Goal: Information Seeking & Learning: Learn about a topic

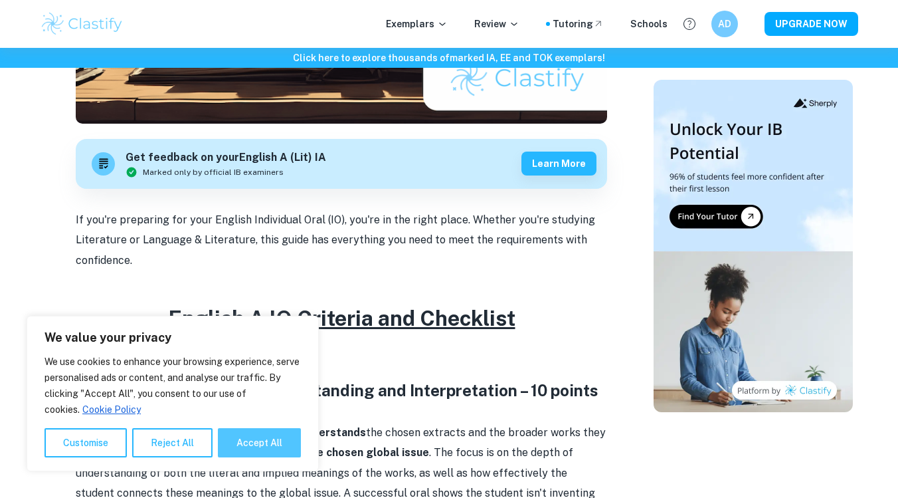
click at [281, 443] on button "Accept All" at bounding box center [259, 442] width 83 height 29
checkbox input "true"
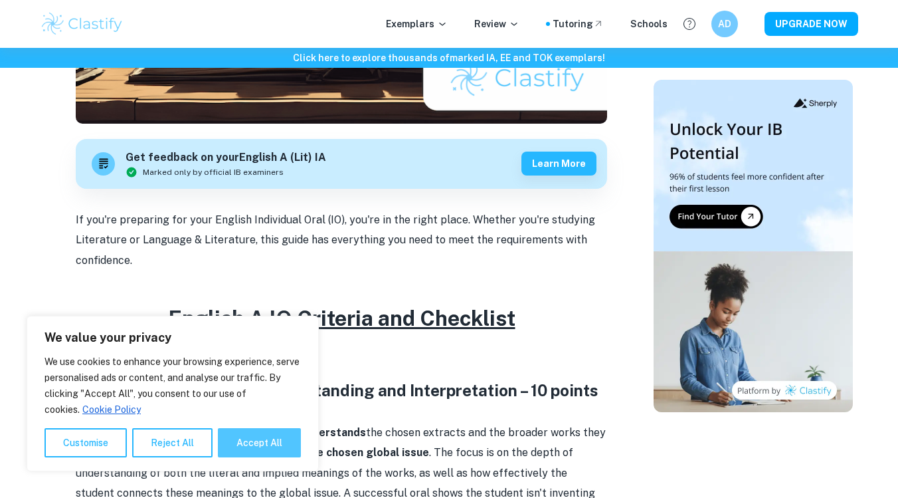
checkbox input "true"
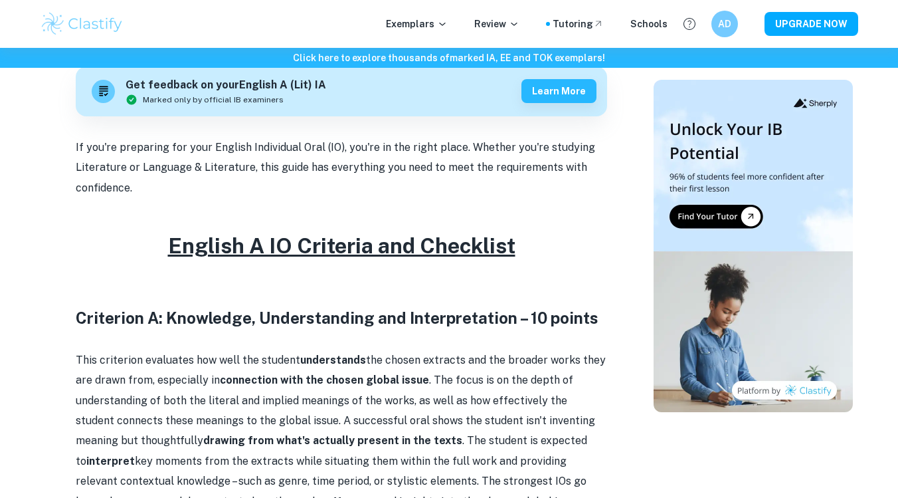
scroll to position [414, 0]
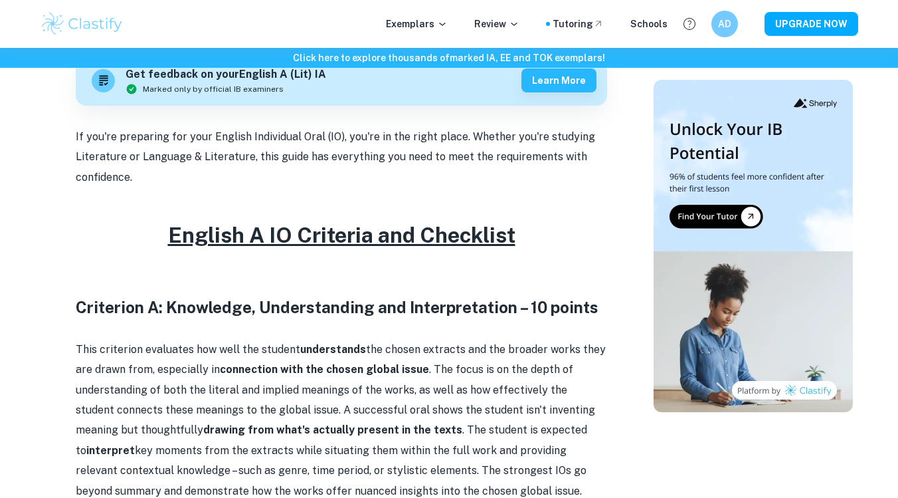
click at [405, 228] on u "English A IO Criteria and Checklist" at bounding box center [342, 235] width 348 height 25
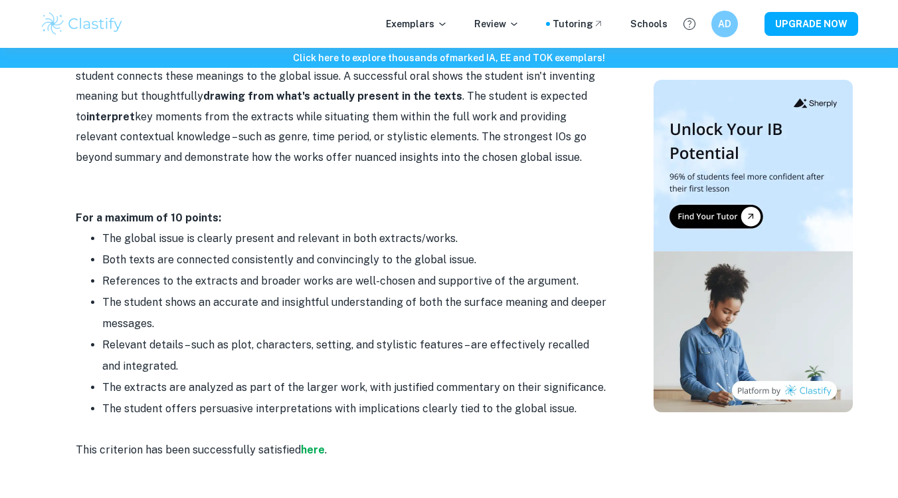
scroll to position [748, 0]
drag, startPoint x: 159, startPoint y: 224, endPoint x: 237, endPoint y: 225, distance: 77.7
click at [237, 227] on li "The global issue is clearly present and relevant in both extracts/works." at bounding box center [354, 237] width 505 height 21
drag, startPoint x: 153, startPoint y: 233, endPoint x: 236, endPoint y: 233, distance: 83.1
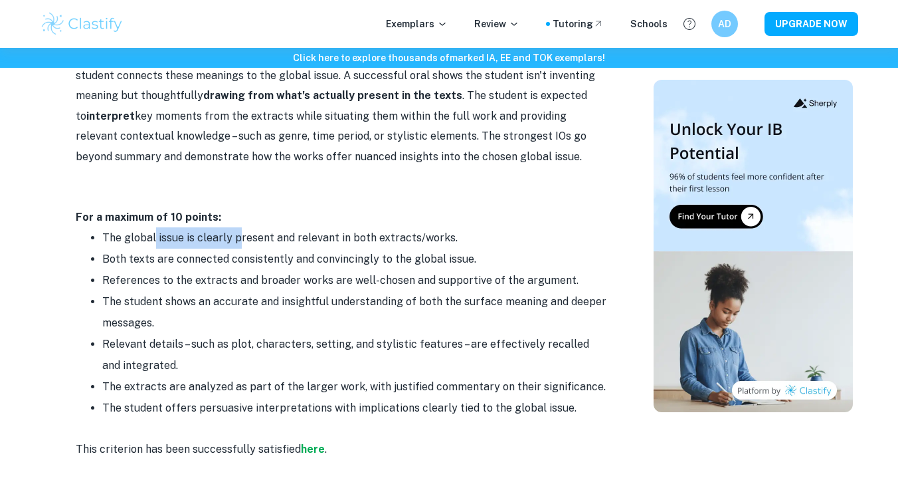
click at [236, 233] on li "The global issue is clearly present and relevant in both extracts/works." at bounding box center [354, 237] width 505 height 21
drag, startPoint x: 208, startPoint y: 243, endPoint x: 340, endPoint y: 241, distance: 132.2
click at [340, 241] on li "The global issue is clearly present and relevant in both extracts/works." at bounding box center [354, 237] width 505 height 21
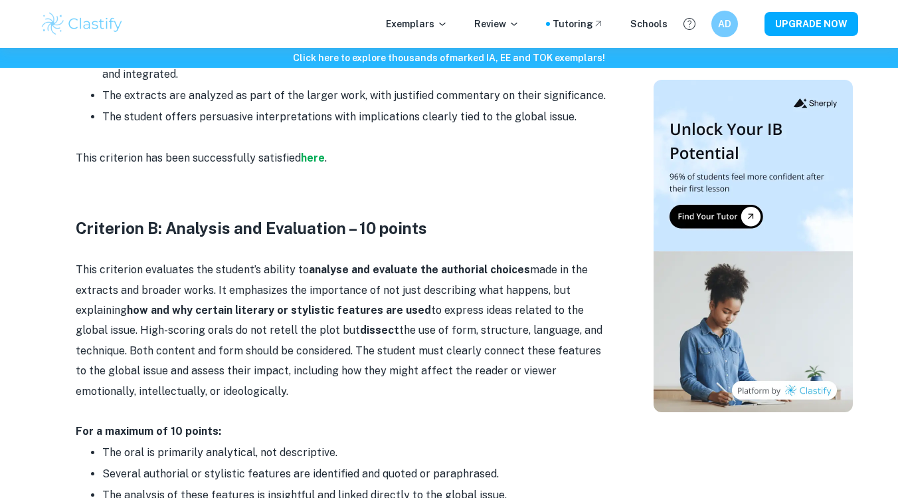
scroll to position [1053, 0]
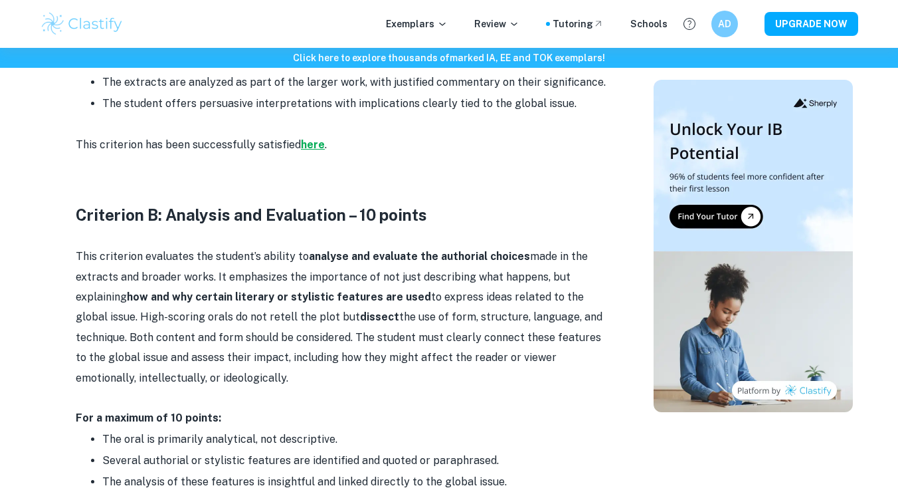
click at [308, 140] on strong "here" at bounding box center [313, 144] width 24 height 13
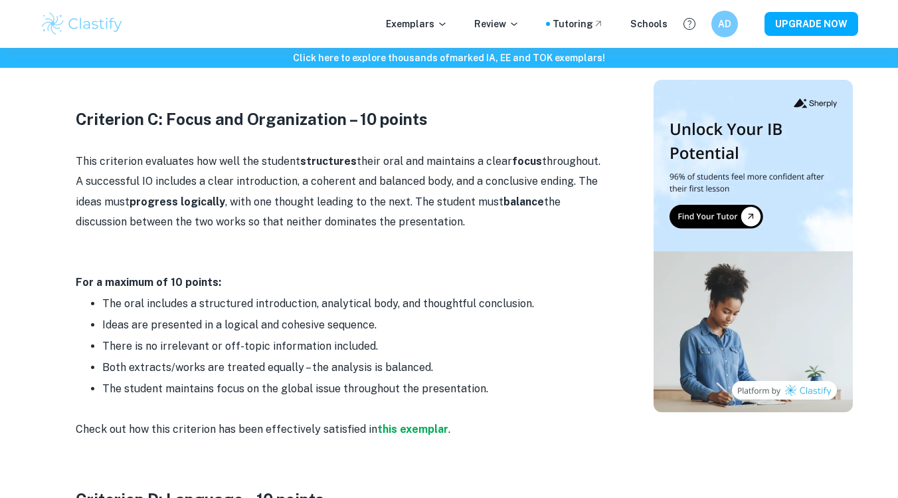
scroll to position [1613, 0]
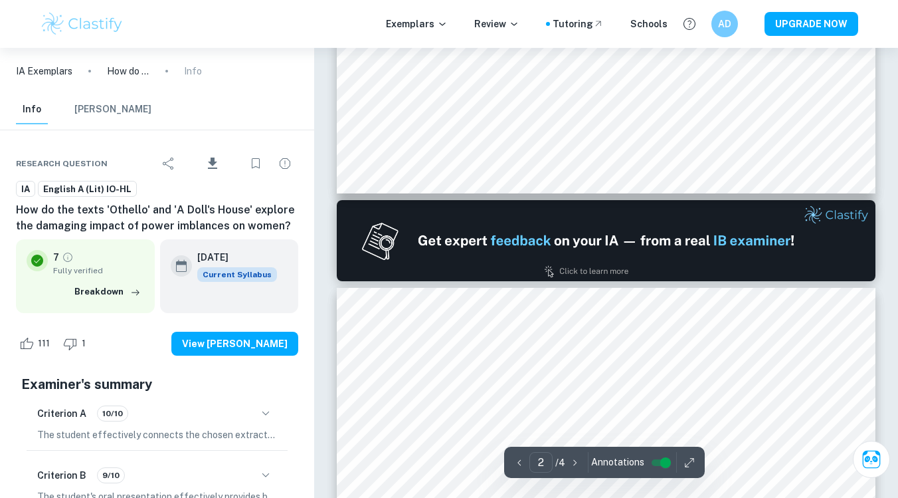
type input "1"
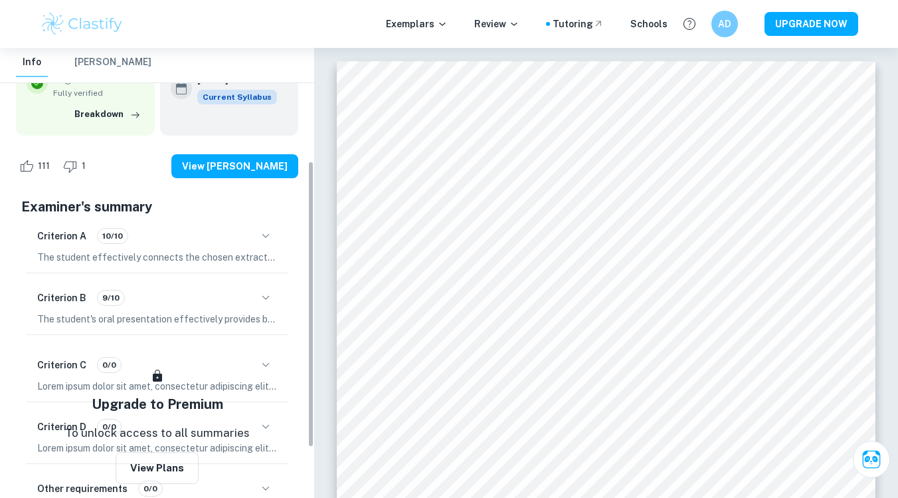
scroll to position [172, 0]
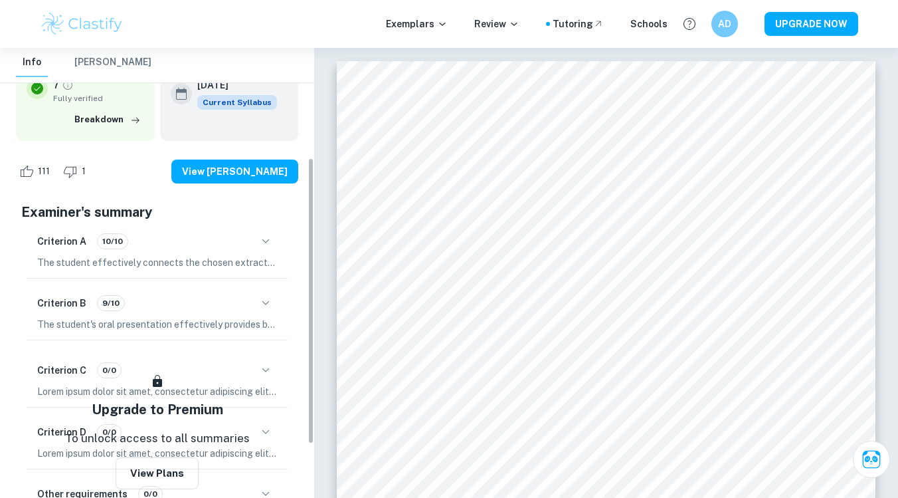
click at [215, 294] on div "Criterion B 9/10" at bounding box center [157, 303] width 240 height 23
click at [246, 297] on div "Criterion B 9/10" at bounding box center [157, 303] width 240 height 23
click at [262, 297] on icon "button" at bounding box center [266, 303] width 16 height 16
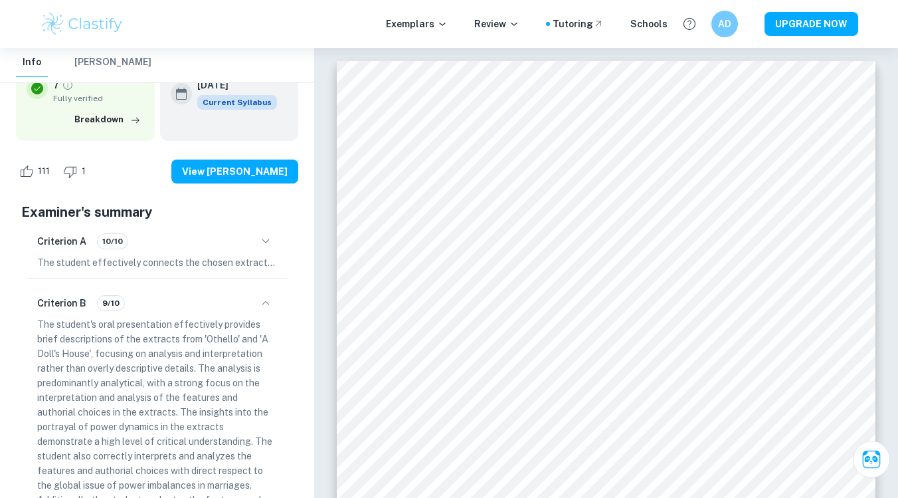
click at [262, 297] on icon "button" at bounding box center [266, 303] width 16 height 16
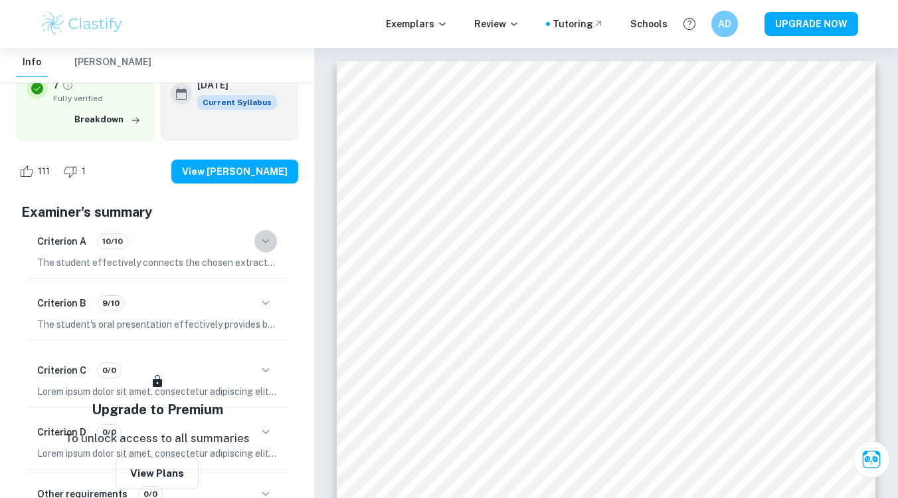
click at [262, 241] on icon "button" at bounding box center [266, 241] width 16 height 16
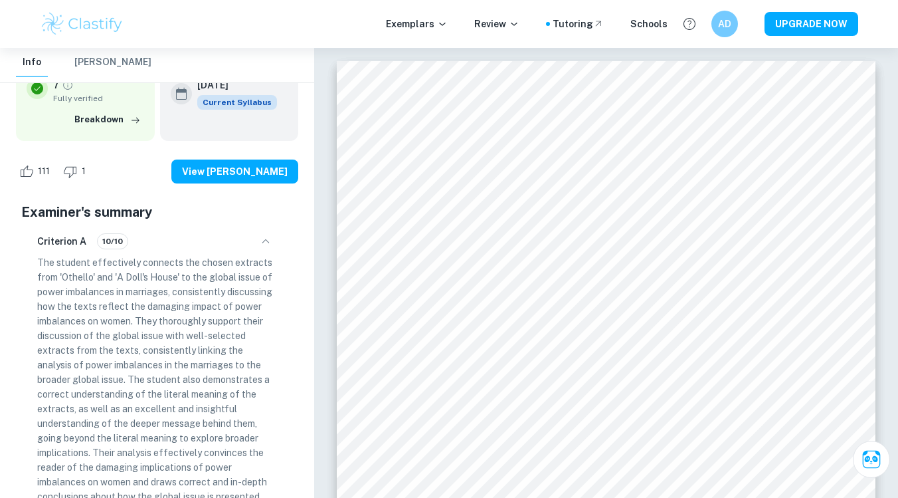
click at [262, 241] on icon "button" at bounding box center [265, 241] width 7 height 4
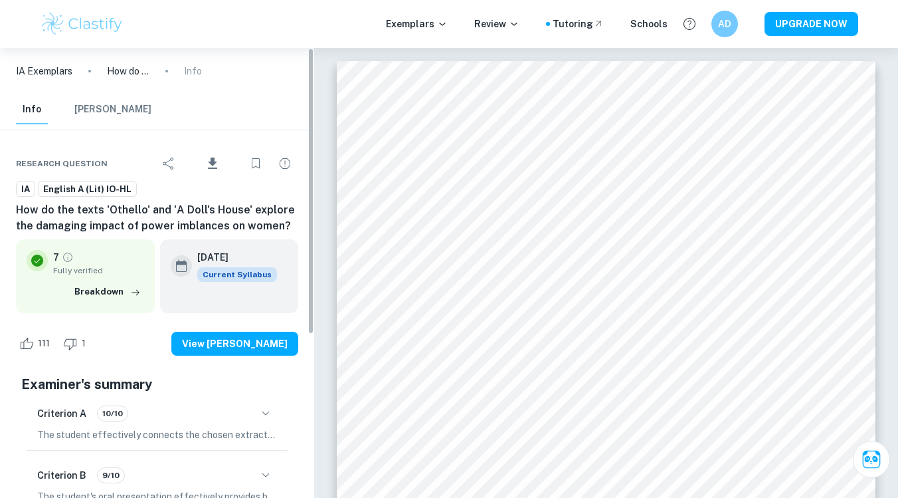
scroll to position [0, 0]
click at [64, 66] on p "IA Exemplars" at bounding box center [44, 71] width 56 height 15
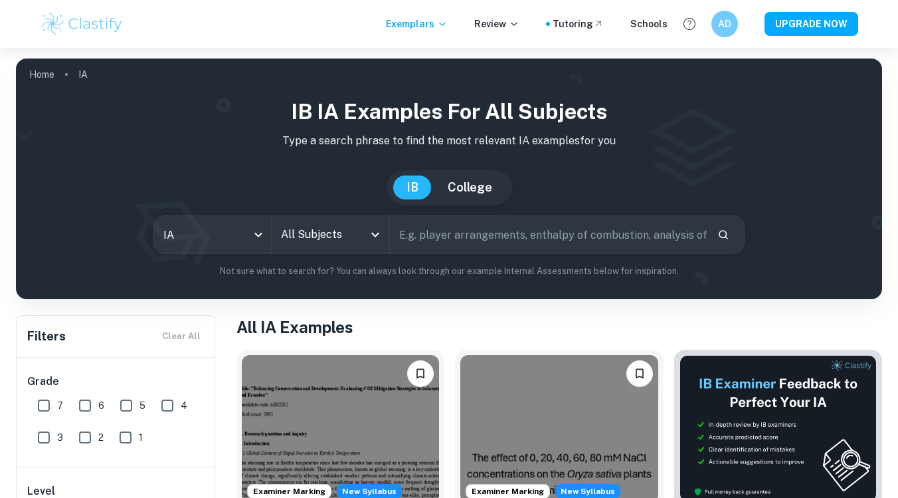
scroll to position [68, 0]
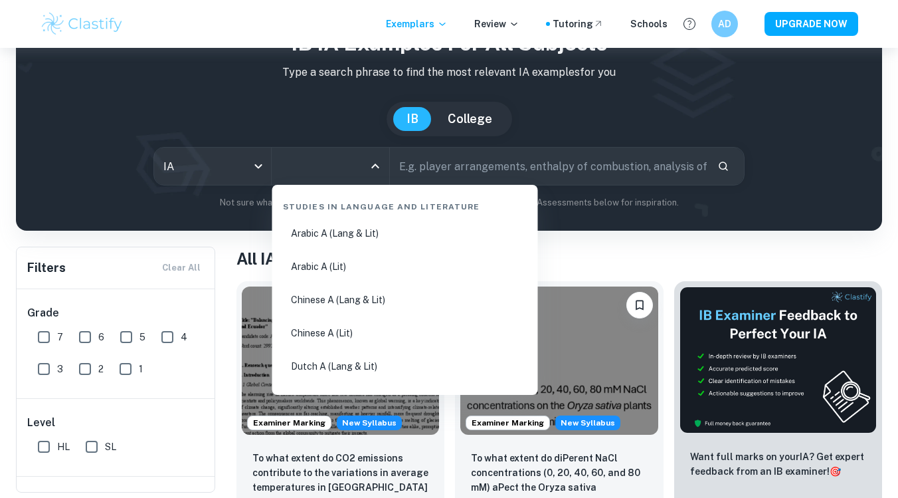
click at [333, 174] on input "All Subjects" at bounding box center [321, 165] width 86 height 25
click at [340, 299] on li "Chinese A (Lang & Lit)" at bounding box center [405, 299] width 255 height 31
type input "Chinese A (Lang & Lit)"
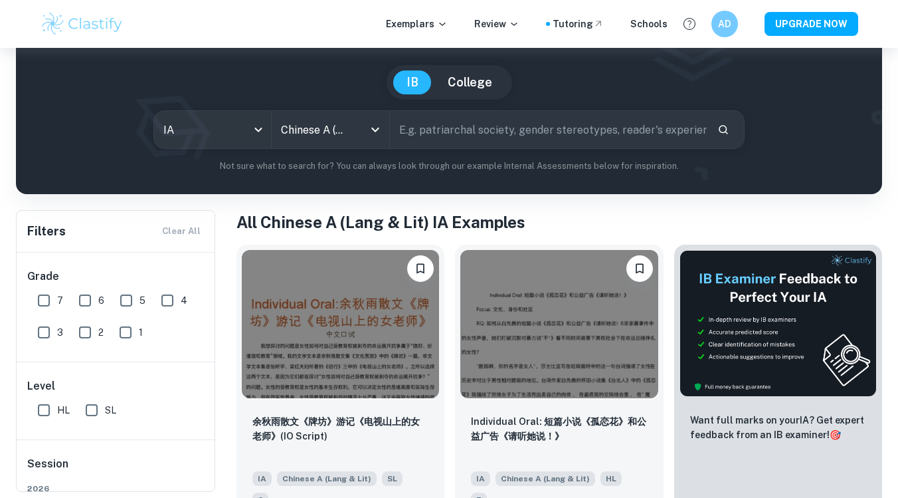
scroll to position [104, 0]
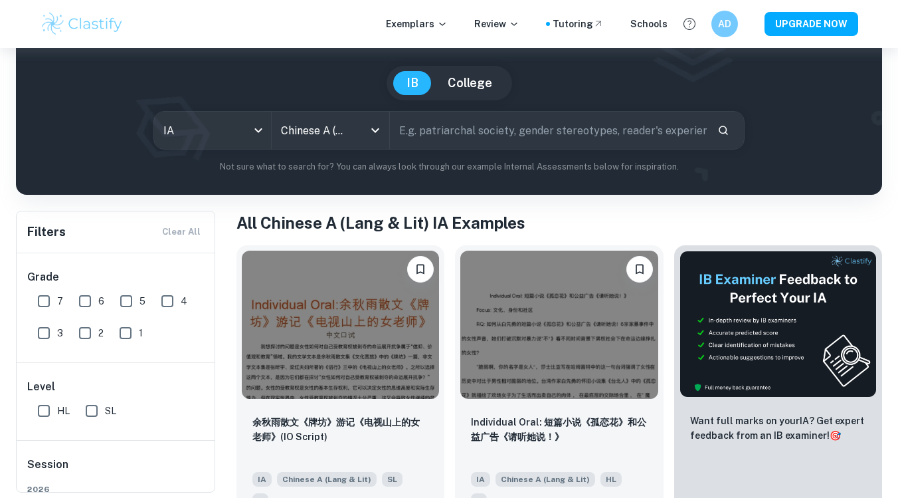
click at [670, 425] on div "Want full marks on your IA ? Get expert feedback from an IB examiner! 🎯" at bounding box center [773, 377] width 219 height 284
click at [670, 414] on div "Want full marks on your IA ? Get expert feedback from an IB examiner! 🎯" at bounding box center [773, 377] width 219 height 284
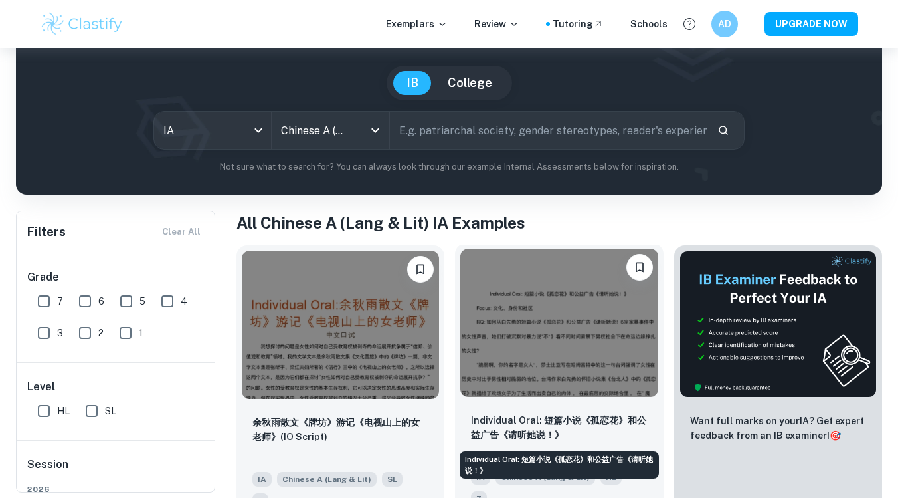
click at [631, 424] on p "Individual Oral: 短篇小说《孤恋花》和公益广告《请听她说！》" at bounding box center [559, 427] width 176 height 29
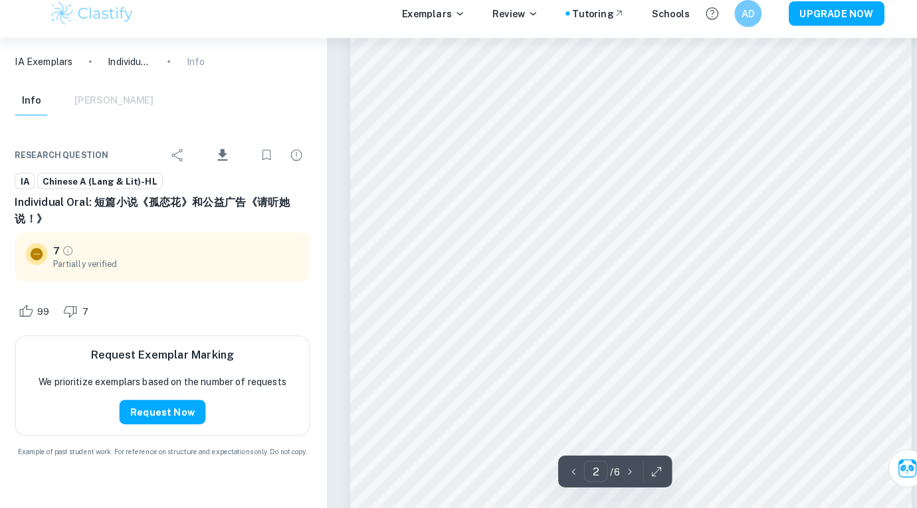
scroll to position [1160, 0]
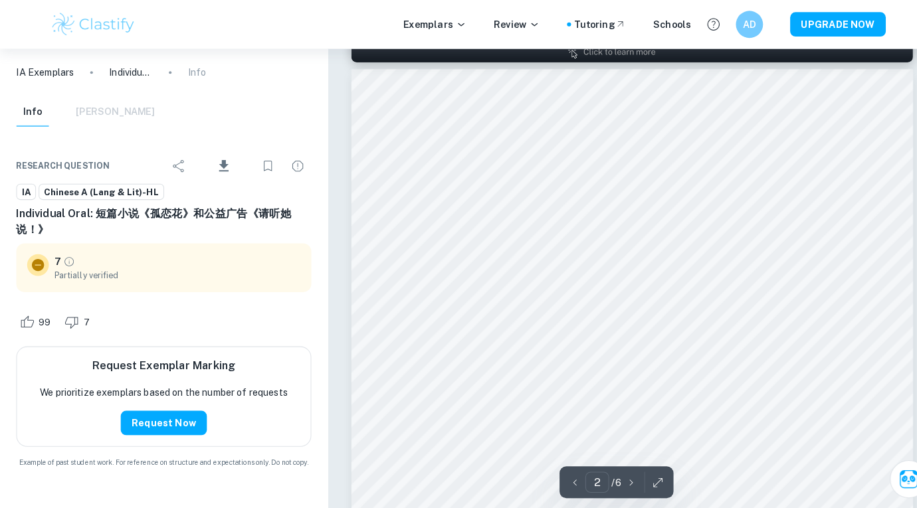
type input "1"
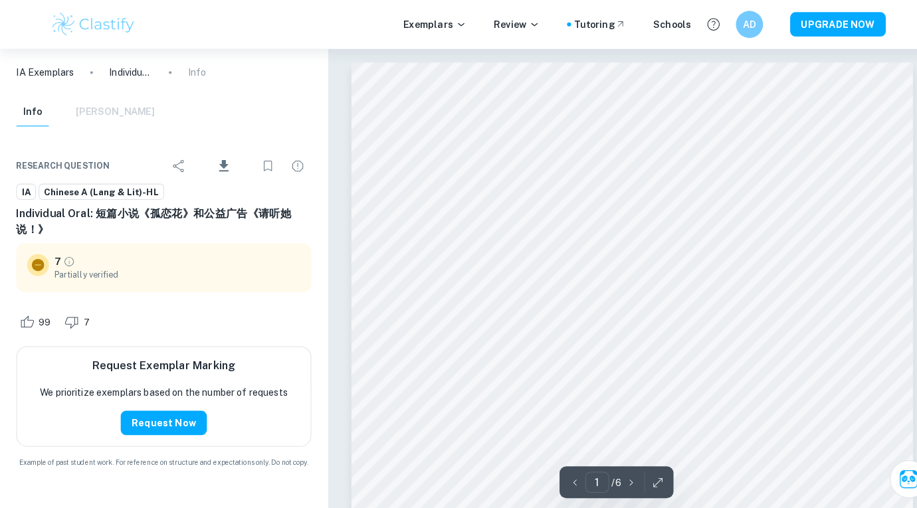
scroll to position [0, 0]
click at [122, 72] on p "Individual Oral: 短篇小说《孤恋花》和公益广告《请听她说！》" at bounding box center [128, 71] width 43 height 15
click at [122, 71] on p "Individual Oral: 短篇小说《孤恋花》和公益广告《请听她说！》" at bounding box center [128, 71] width 43 height 15
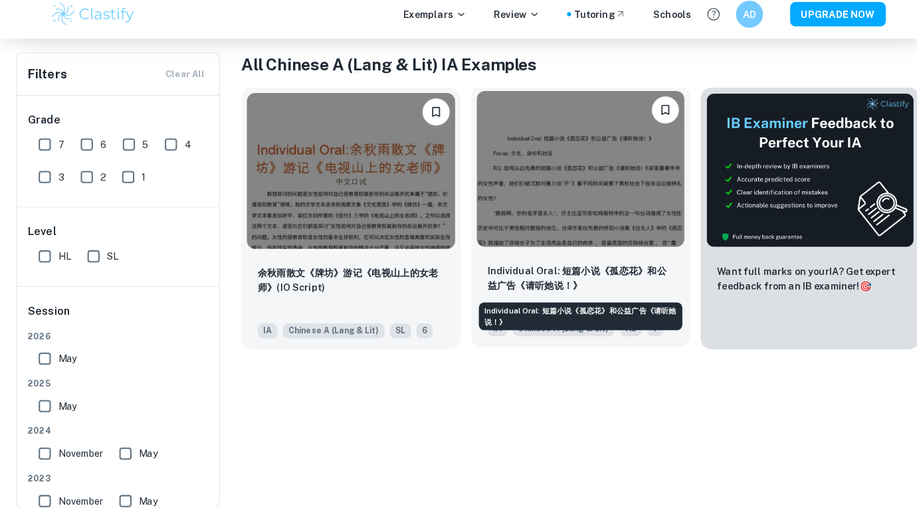
scroll to position [264, 0]
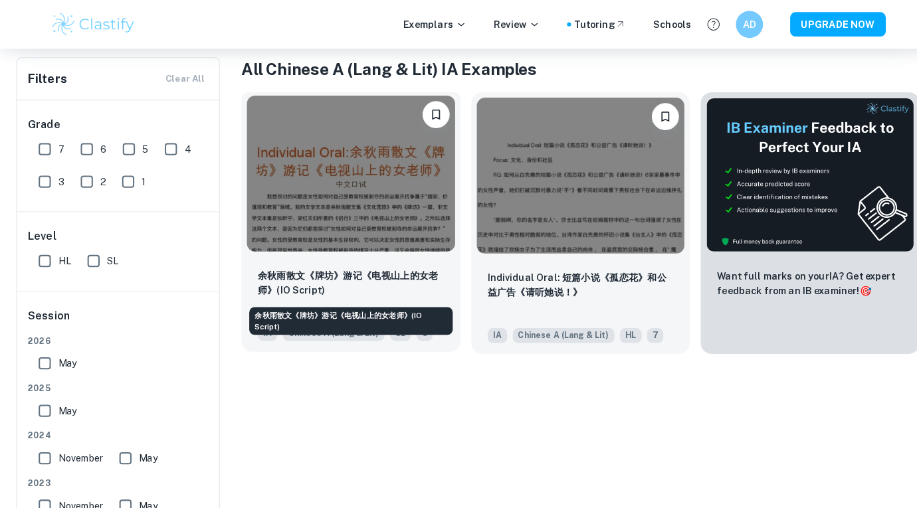
click at [413, 262] on p "余秋雨散文《牌坊》游记《电视山上的女老师》(IO Script)" at bounding box center [344, 276] width 183 height 29
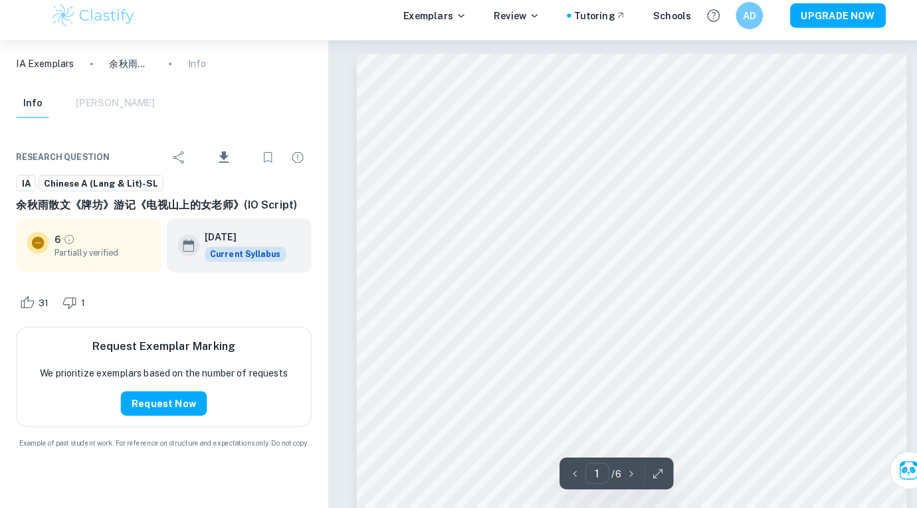
scroll to position [1, 0]
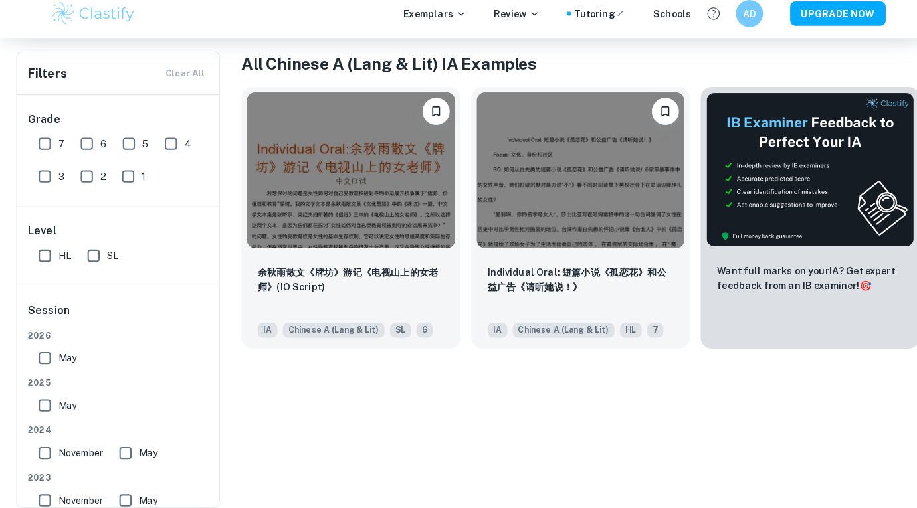
scroll to position [264, 0]
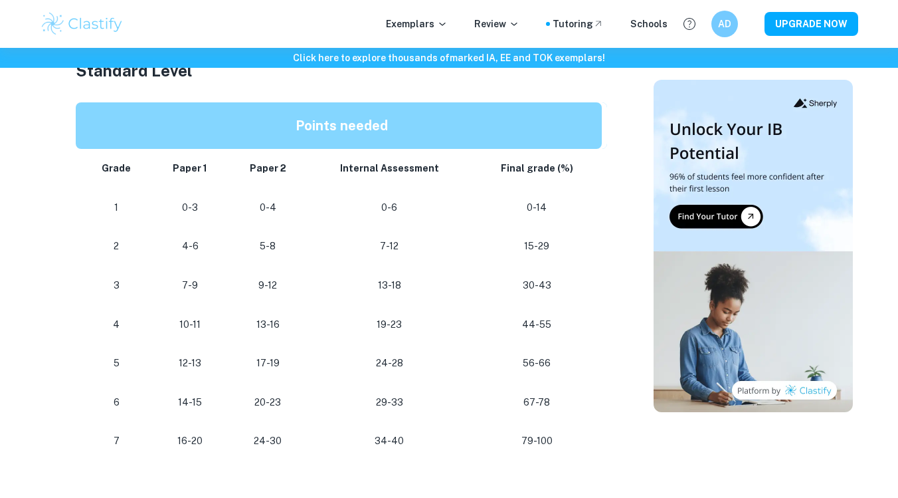
scroll to position [732, 0]
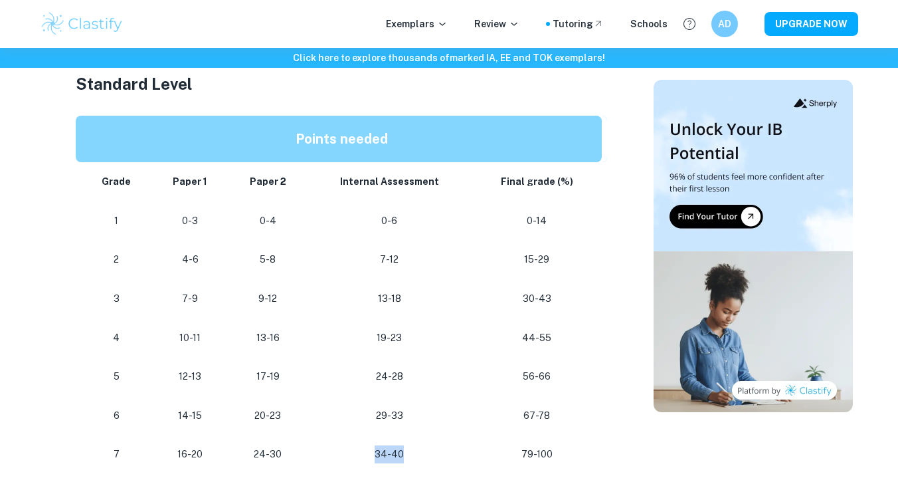
drag, startPoint x: 409, startPoint y: 446, endPoint x: 379, endPoint y: 446, distance: 29.9
click at [379, 446] on p "34-40" at bounding box center [390, 454] width 144 height 18
drag, startPoint x: 424, startPoint y: 446, endPoint x: 397, endPoint y: 446, distance: 26.6
click at [397, 446] on p "34-40" at bounding box center [390, 454] width 144 height 18
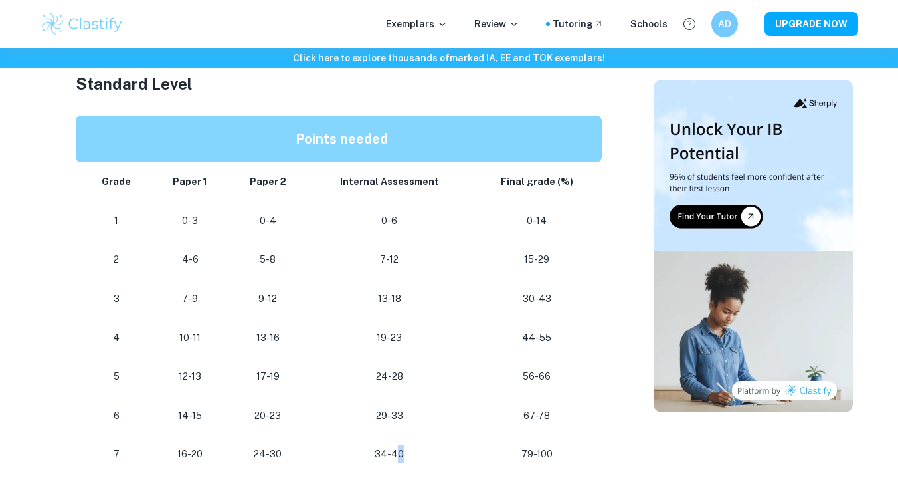
click at [397, 446] on p "34-40" at bounding box center [390, 454] width 144 height 18
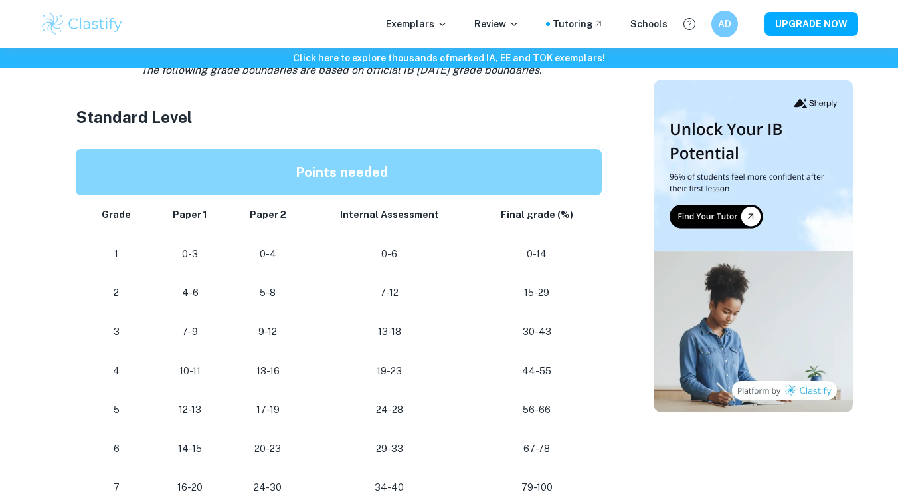
scroll to position [744, 0]
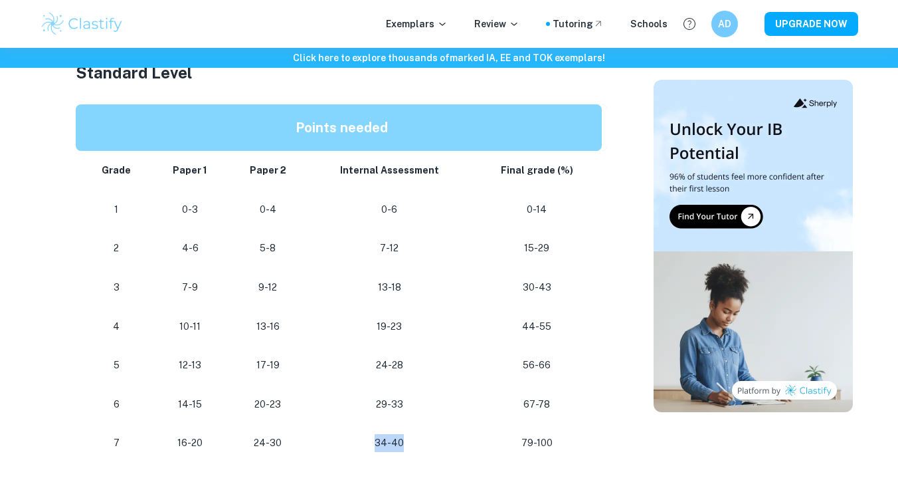
drag, startPoint x: 405, startPoint y: 440, endPoint x: 363, endPoint y: 439, distance: 41.9
click at [363, 439] on p "34-40" at bounding box center [390, 443] width 144 height 18
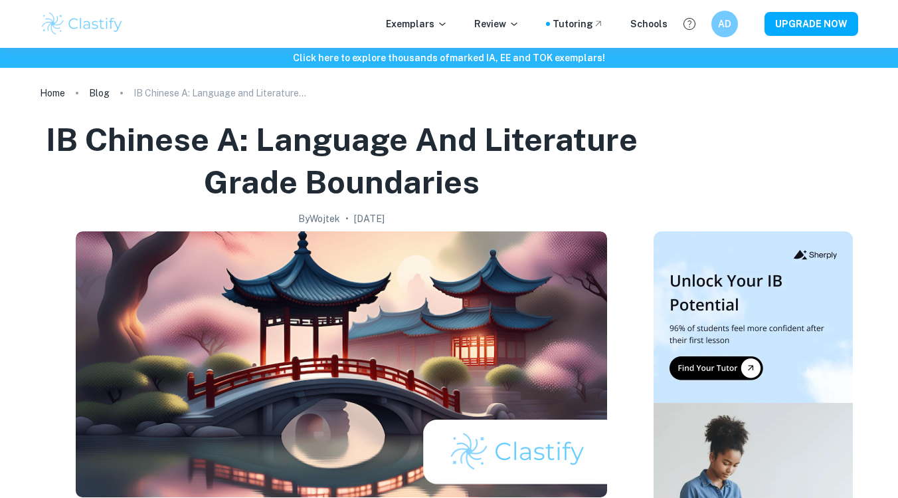
scroll to position [0, 0]
click at [102, 92] on link "Blog" at bounding box center [99, 93] width 21 height 19
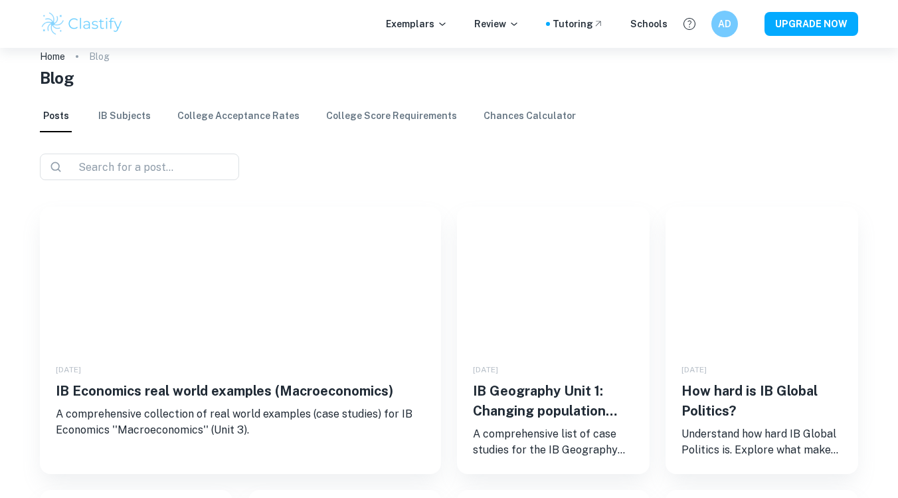
scroll to position [11, 0]
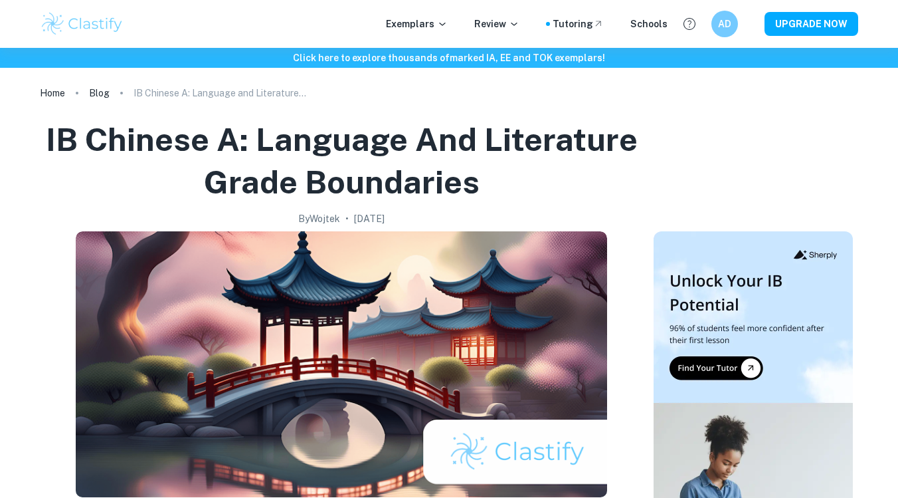
click at [195, 92] on p "IB Chinese A: Language and Literature Grade Boundaries" at bounding box center [220, 93] width 173 height 15
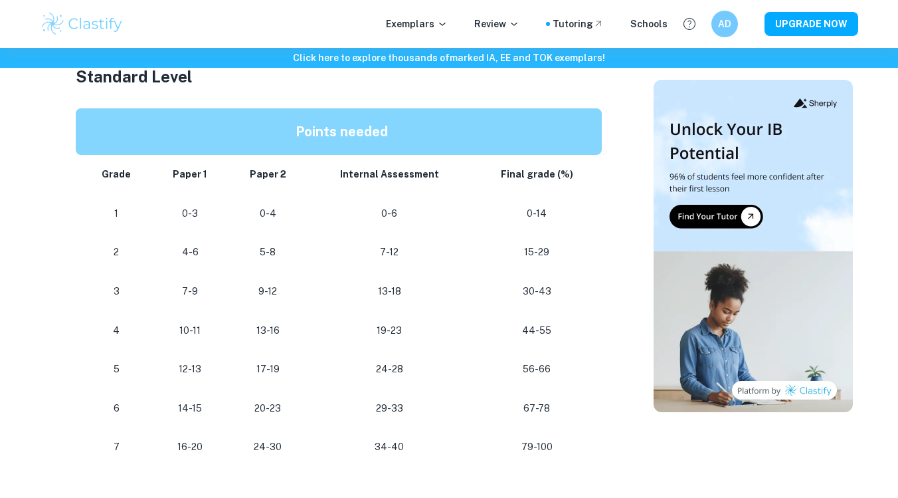
scroll to position [726, 0]
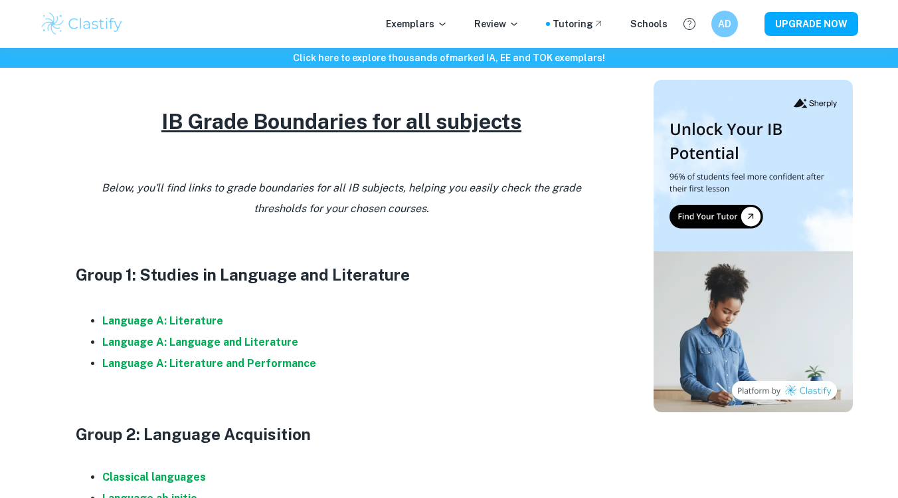
scroll to position [581, 0]
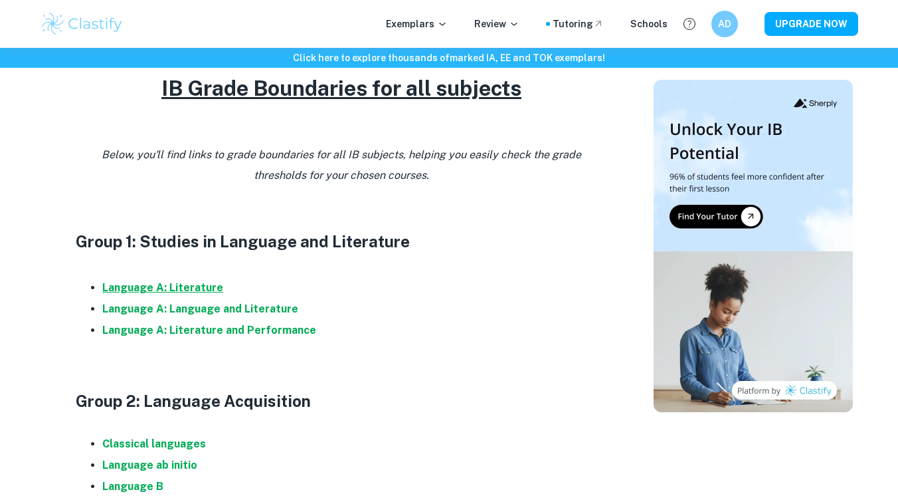
click at [191, 285] on strong "Language A: Literature" at bounding box center [162, 287] width 121 height 13
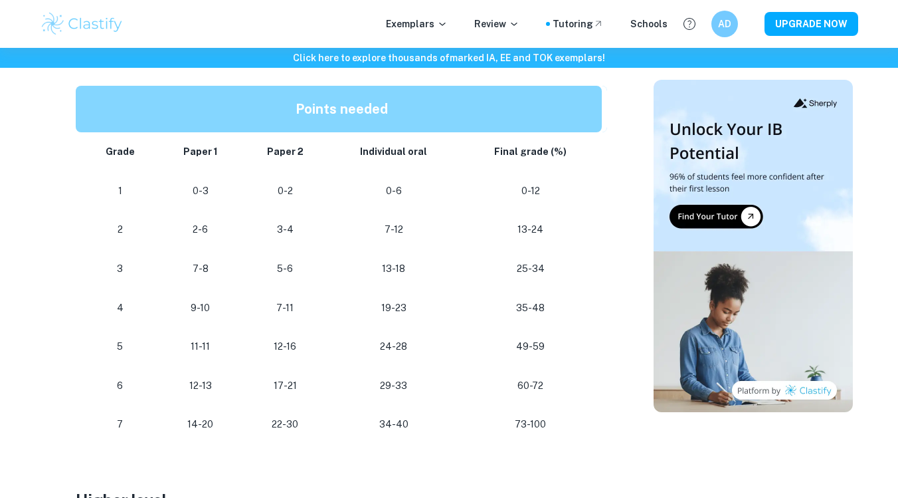
scroll to position [773, 0]
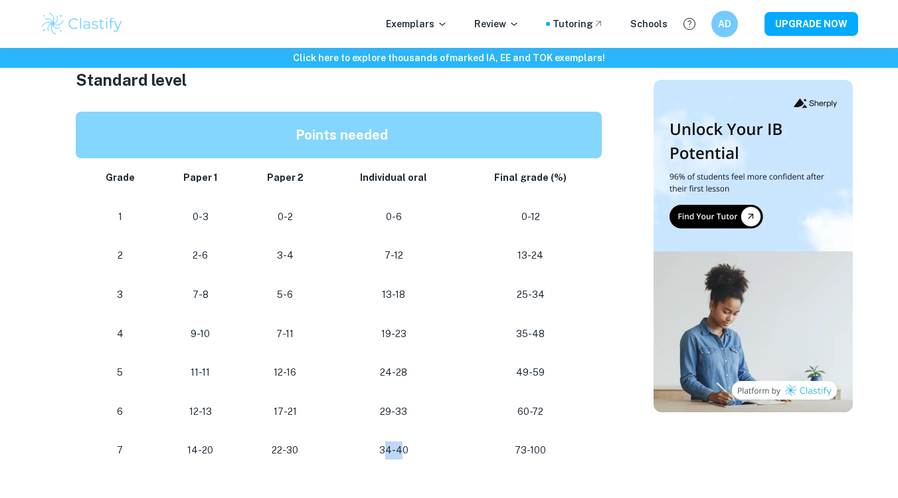
drag, startPoint x: 405, startPoint y: 439, endPoint x: 385, endPoint y: 439, distance: 19.9
click at [385, 441] on p "34-40" at bounding box center [394, 450] width 110 height 18
click at [244, 447] on td "22-30" at bounding box center [285, 450] width 86 height 39
drag, startPoint x: 212, startPoint y: 445, endPoint x: 185, endPoint y: 443, distance: 26.7
click at [185, 443] on p "14-20" at bounding box center [200, 450] width 62 height 18
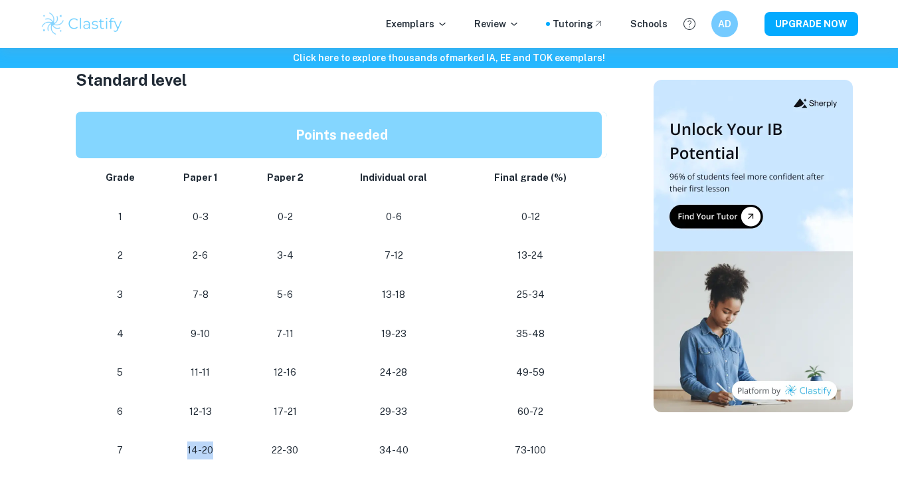
click at [185, 443] on p "14-20" at bounding box center [200, 450] width 62 height 18
click at [194, 448] on p "14-20" at bounding box center [200, 450] width 62 height 18
drag, startPoint x: 181, startPoint y: 443, endPoint x: 228, endPoint y: 443, distance: 46.5
click at [228, 443] on p "14-20" at bounding box center [200, 450] width 62 height 18
click at [225, 443] on p "14-20" at bounding box center [200, 450] width 62 height 18
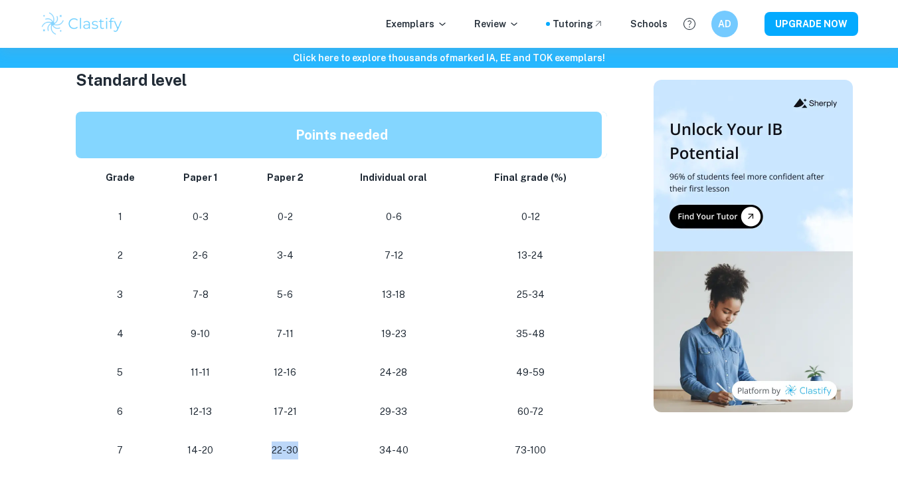
drag, startPoint x: 251, startPoint y: 443, endPoint x: 316, endPoint y: 442, distance: 65.1
click at [317, 443] on td "22-30" at bounding box center [285, 450] width 86 height 39
click at [314, 442] on p "22-30" at bounding box center [285, 450] width 65 height 18
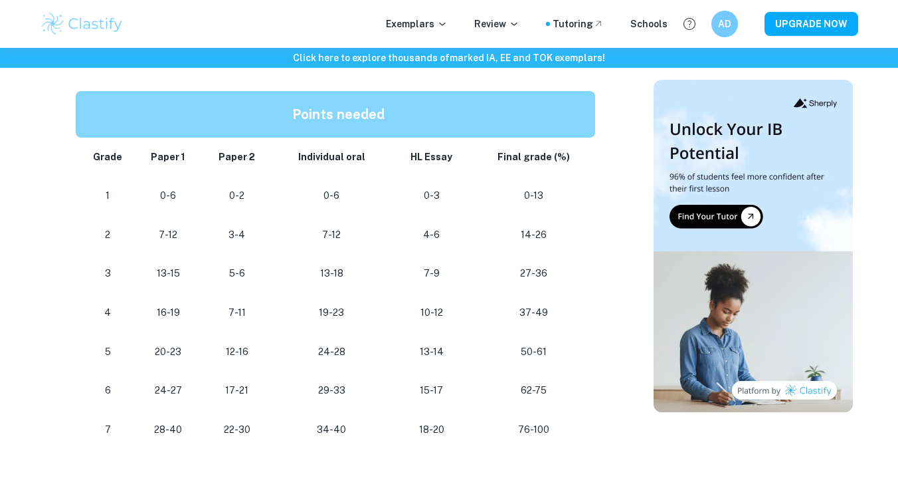
scroll to position [1237, 0]
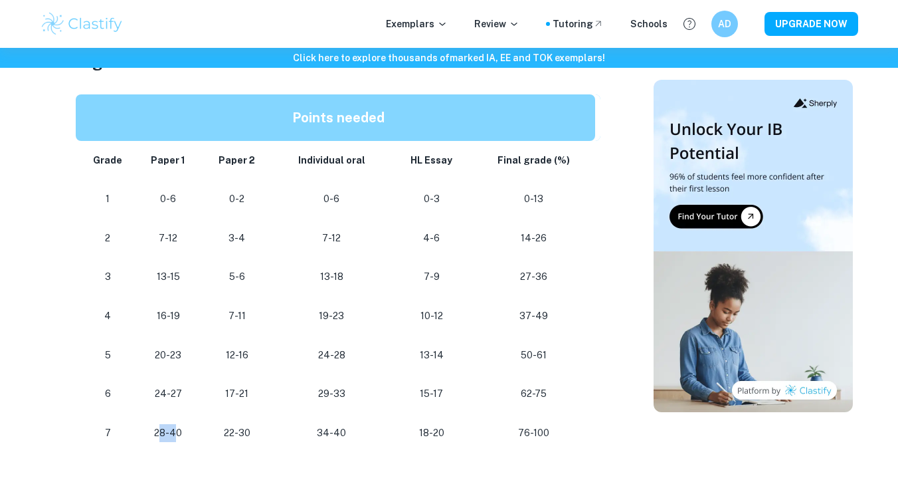
drag, startPoint x: 173, startPoint y: 423, endPoint x: 158, endPoint y: 423, distance: 15.3
click at [158, 424] on p "28-40" at bounding box center [168, 433] width 47 height 18
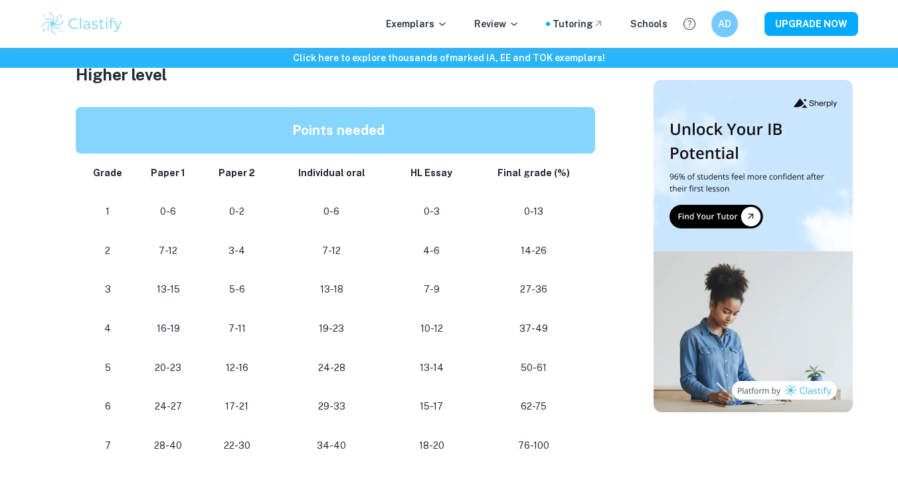
scroll to position [1202, 0]
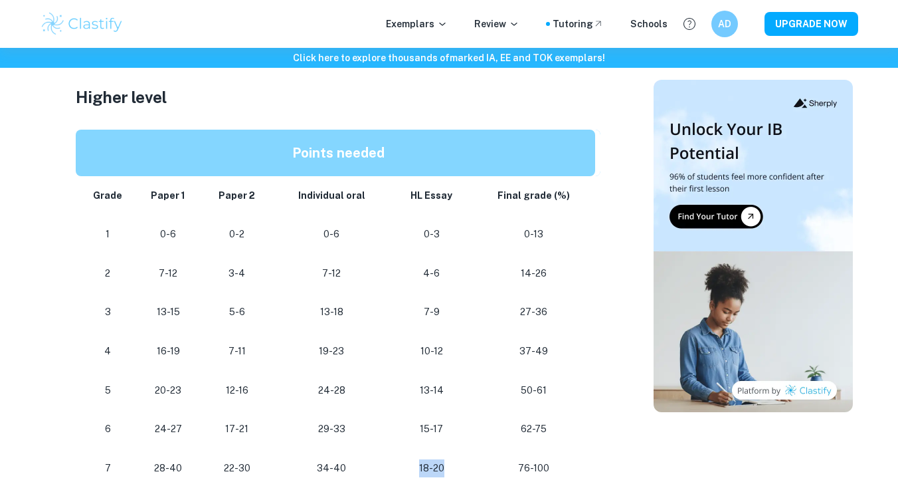
drag, startPoint x: 449, startPoint y: 459, endPoint x: 405, endPoint y: 455, distance: 44.8
click at [405, 459] on p "18-20" at bounding box center [432, 468] width 60 height 18
click at [404, 459] on p "18-20" at bounding box center [432, 468] width 60 height 18
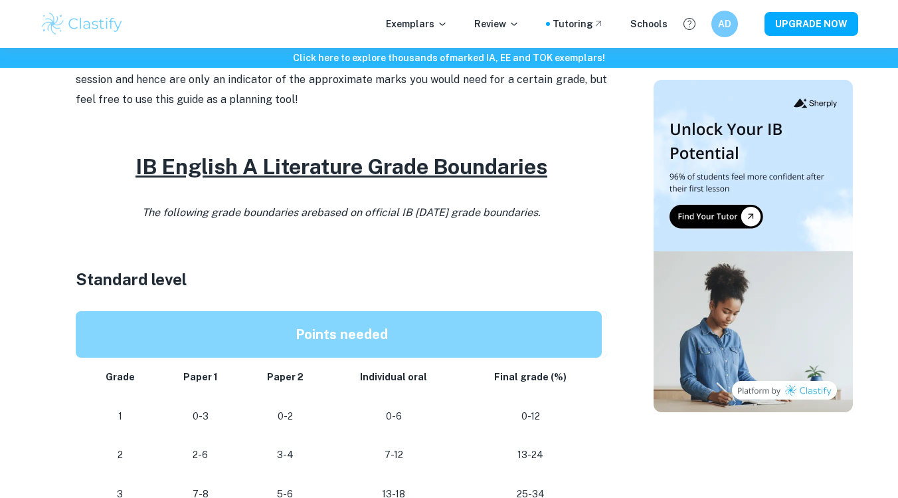
scroll to position [509, 0]
